Goal: Information Seeking & Learning: Learn about a topic

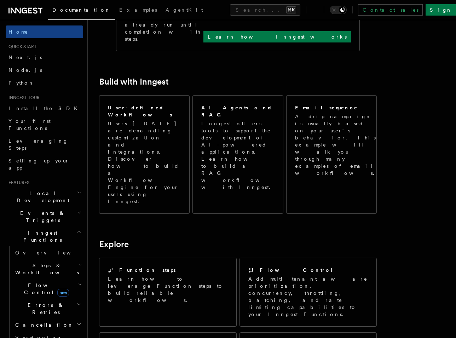
scroll to position [504, 0]
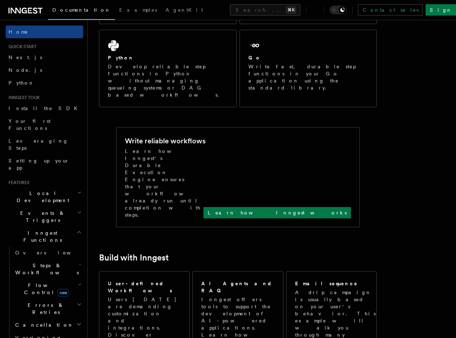
scroll to position [255, 0]
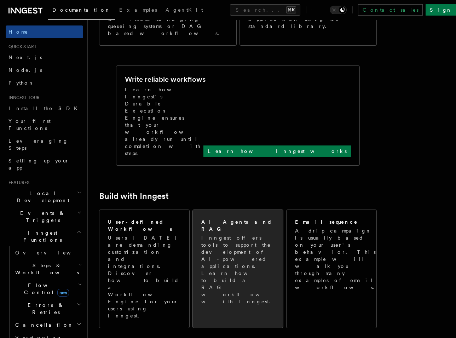
click at [245, 234] on p "Inngest offers tools to support the development of AI-powered applications. Lea…" at bounding box center [239, 269] width 76 height 71
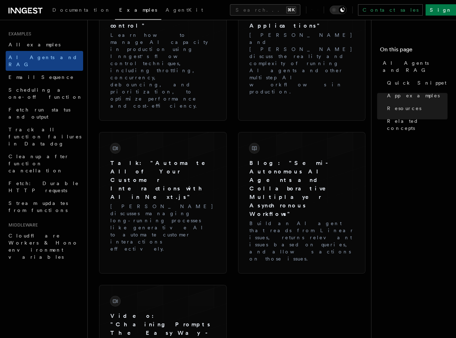
scroll to position [682, 0]
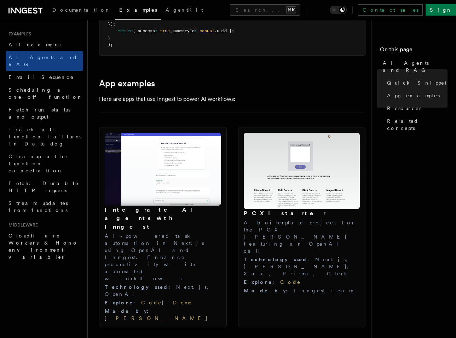
click at [178, 156] on img at bounding box center [163, 169] width 116 height 73
click at [144, 197] on img at bounding box center [163, 169] width 116 height 73
click at [171, 143] on img at bounding box center [163, 169] width 116 height 73
click at [153, 206] on h3 "Integrate AI agents with Inngest" at bounding box center [163, 218] width 116 height 25
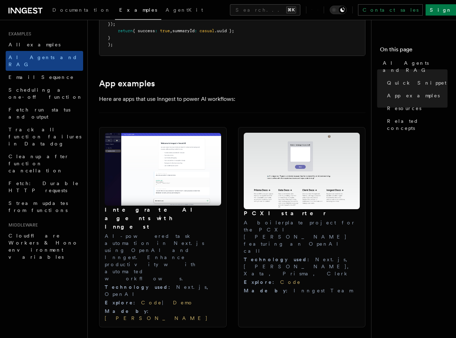
click at [147, 232] on p "AI-powered task automation in Next.js using OpenAI and Inngest. Enhance product…" at bounding box center [163, 257] width 116 height 50
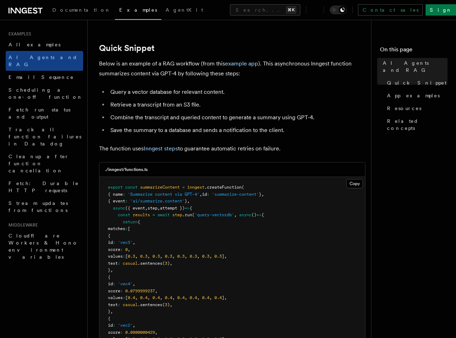
scroll to position [0, 0]
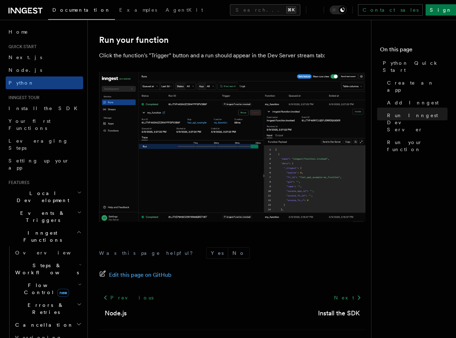
scroll to position [1418, 0]
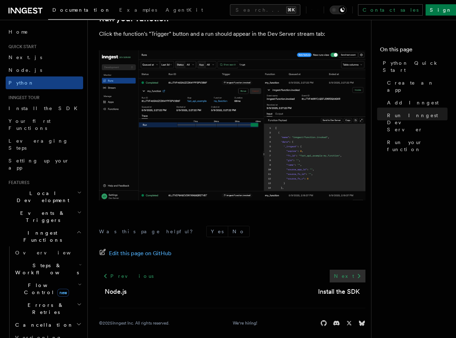
click at [363, 272] on icon at bounding box center [359, 276] width 8 height 8
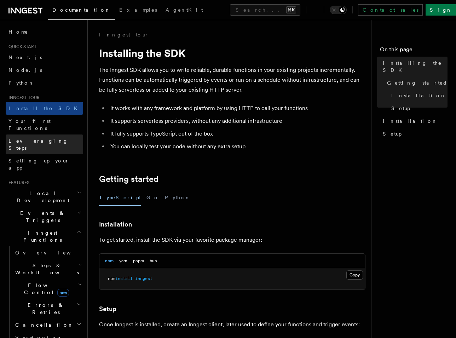
scroll to position [217, 0]
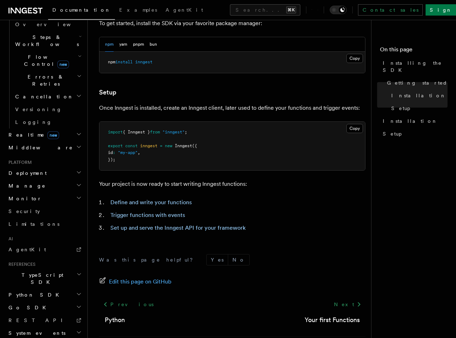
click at [46, 288] on h2 "Python SDK" at bounding box center [44, 294] width 77 height 13
